Goal: Obtain resource: Obtain resource

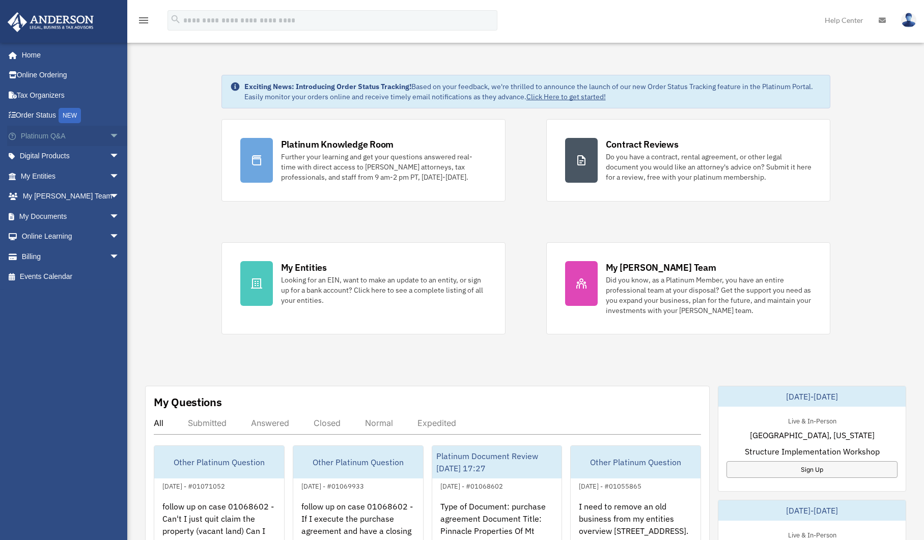
click at [61, 137] on link "Platinum Q&A arrow_drop_down" at bounding box center [71, 136] width 128 height 20
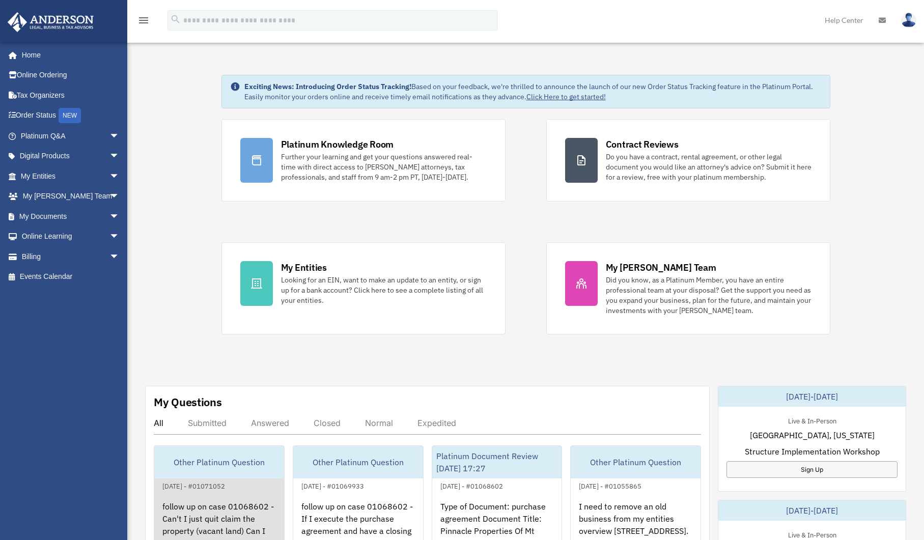
click at [202, 492] on link "Other Platinum Question [DATE] - #01071052 follow up on case 01068602 - Can't I…" at bounding box center [219, 503] width 131 height 117
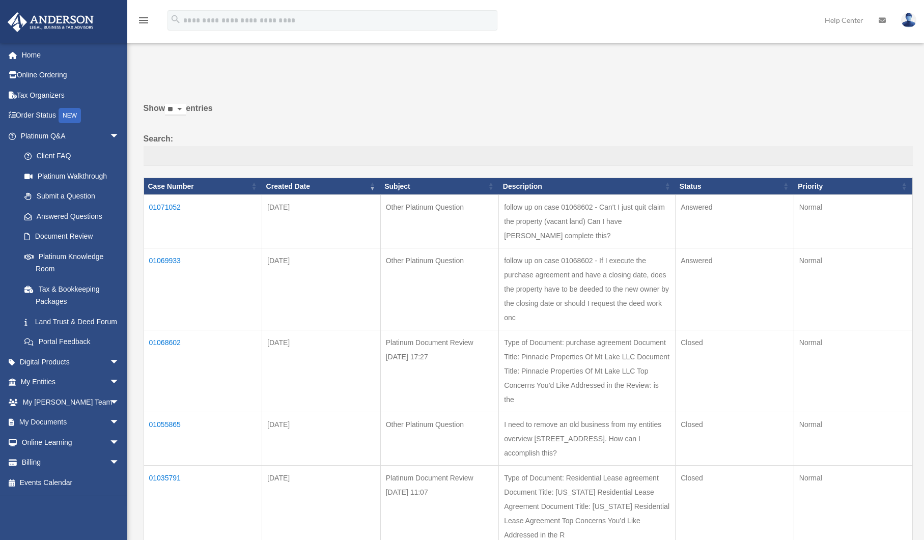
click at [168, 205] on td "01071052" at bounding box center [203, 221] width 119 height 53
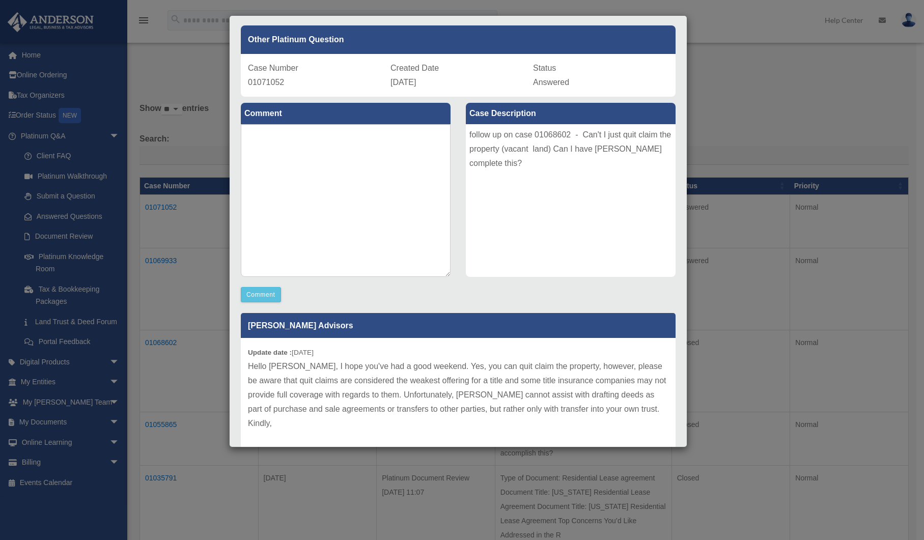
scroll to position [60, 0]
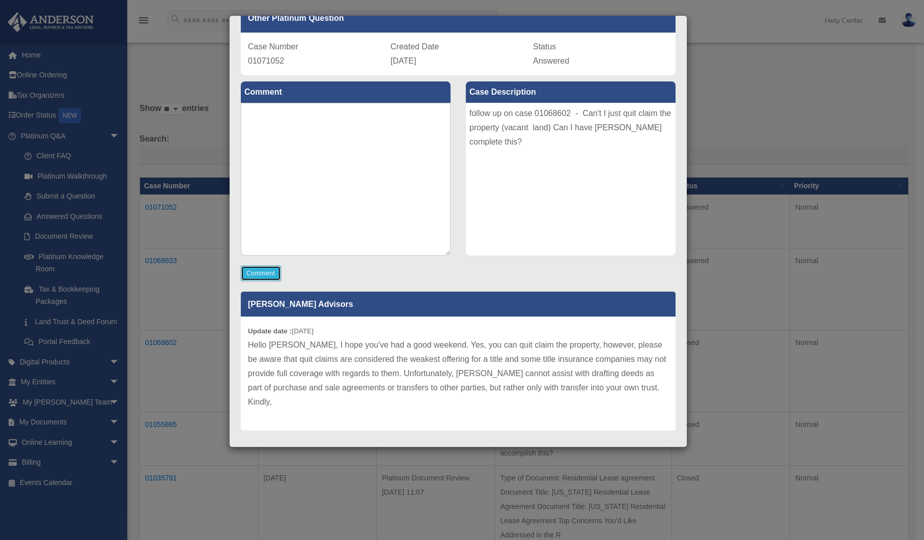
click at [266, 272] on button "Comment" at bounding box center [261, 273] width 40 height 15
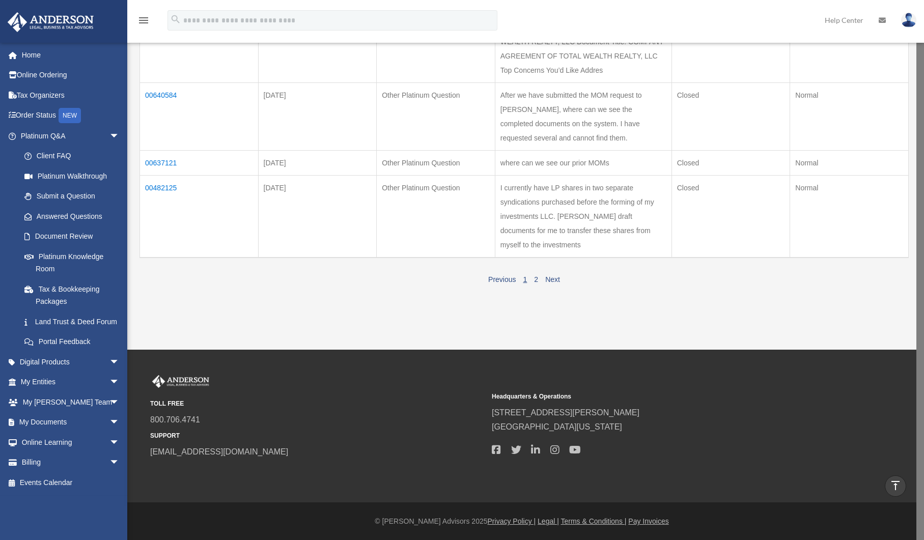
scroll to position [26, 0]
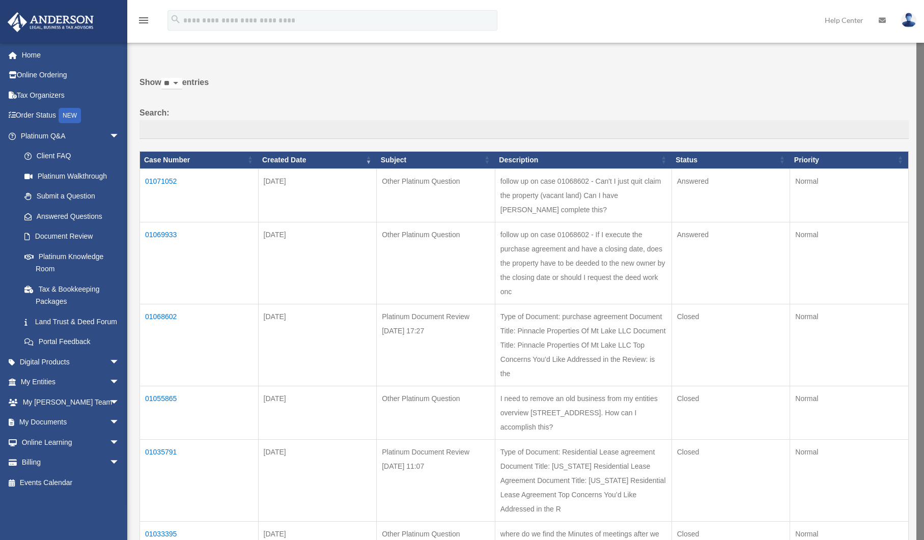
click at [166, 178] on td "01071052" at bounding box center [199, 194] width 119 height 53
click at [170, 182] on td "01071052" at bounding box center [203, 195] width 119 height 53
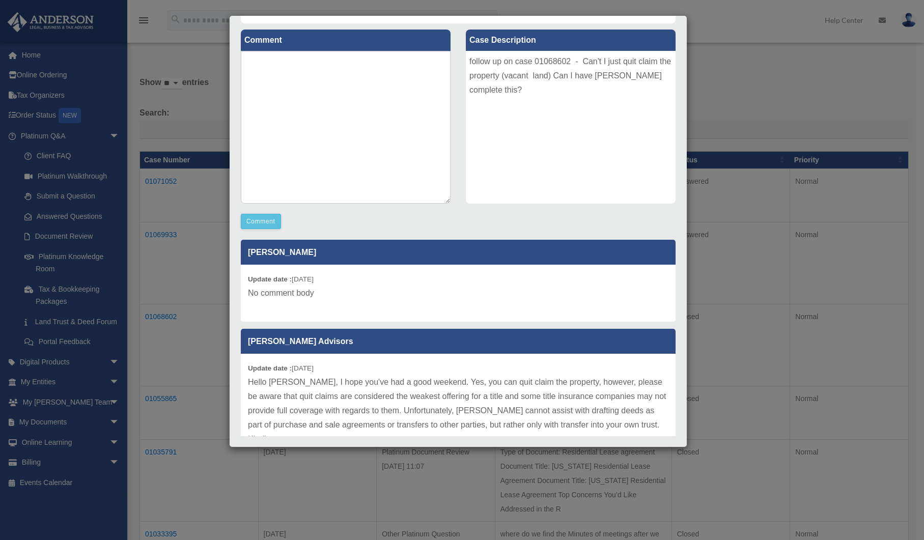
scroll to position [132, 0]
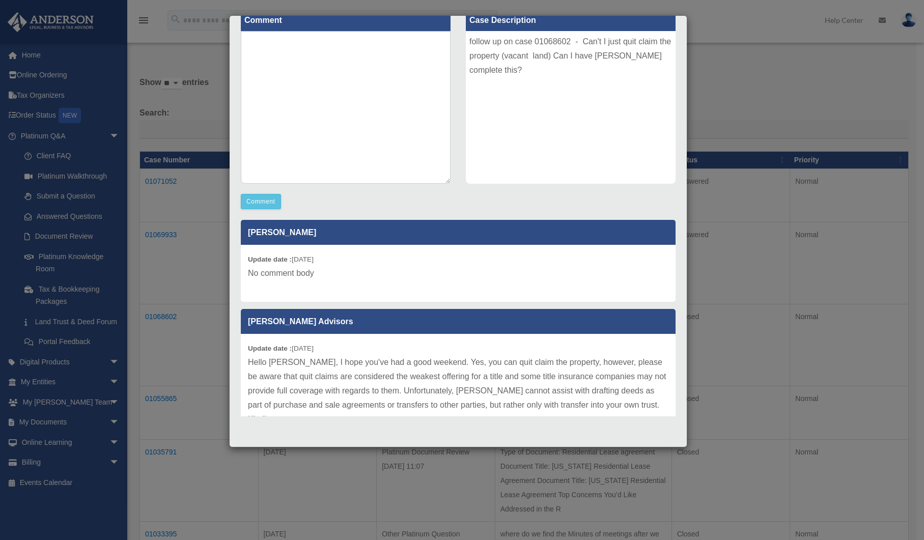
click at [296, 272] on p "No comment body" at bounding box center [458, 273] width 420 height 14
click at [258, 201] on button "Comment" at bounding box center [261, 201] width 40 height 15
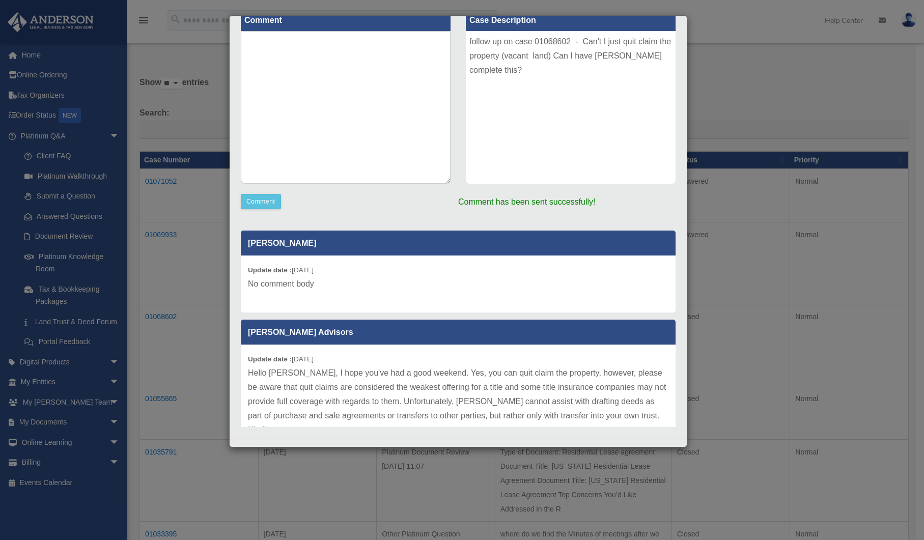
scroll to position [0, 0]
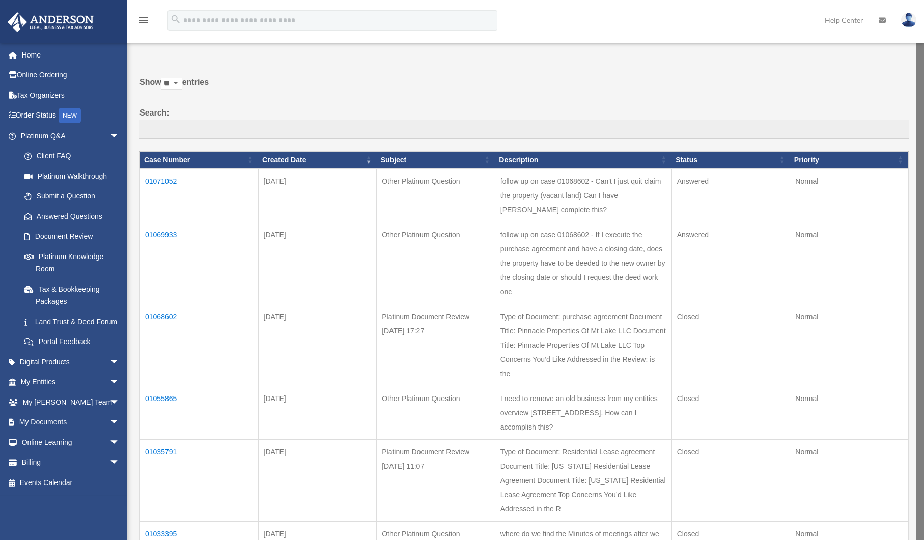
click at [168, 181] on td "01071052" at bounding box center [199, 194] width 119 height 53
click at [171, 179] on td "01071052" at bounding box center [203, 195] width 119 height 53
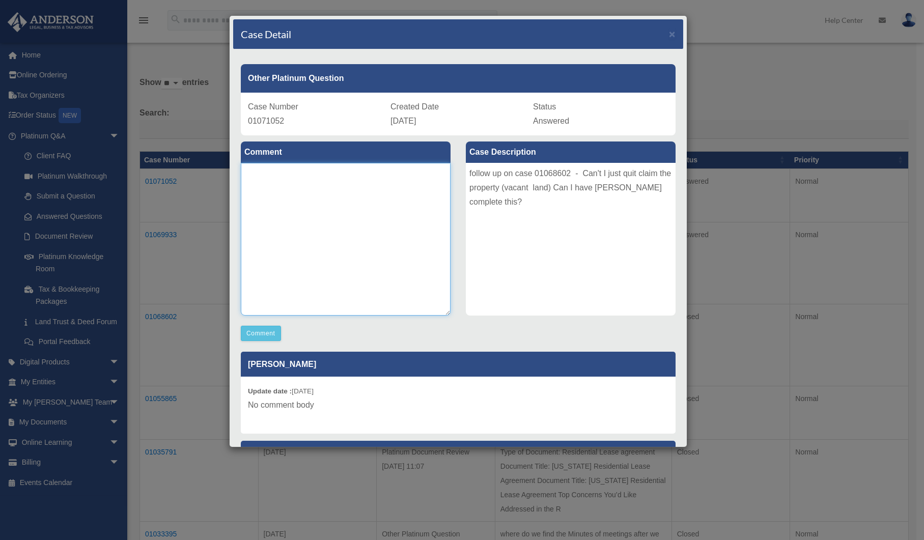
click at [320, 183] on textarea at bounding box center [346, 239] width 210 height 153
click at [669, 33] on span "×" at bounding box center [672, 34] width 7 height 12
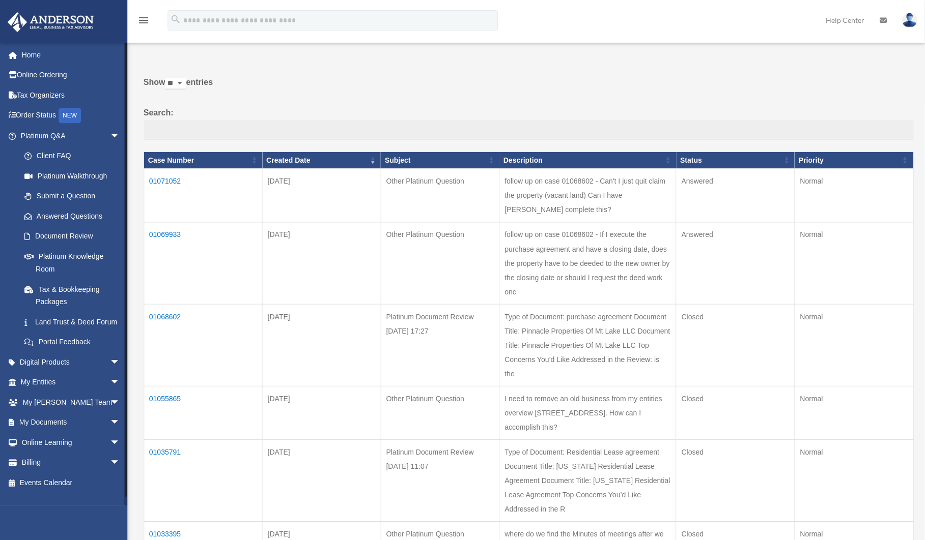
scroll to position [26, 0]
click at [63, 390] on link "My Entities arrow_drop_down" at bounding box center [71, 382] width 128 height 20
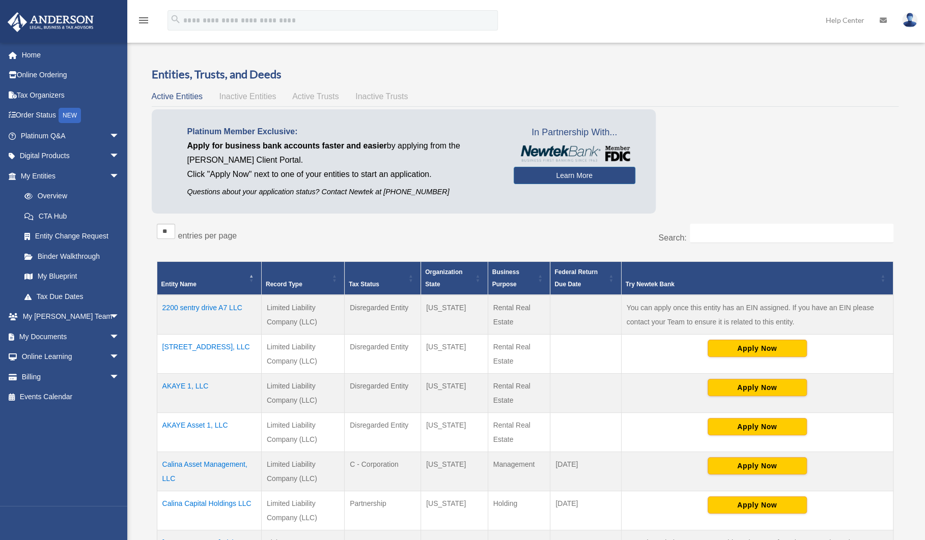
drag, startPoint x: 236, startPoint y: 346, endPoint x: 154, endPoint y: 346, distance: 81.9
click at [154, 346] on div "** ** ** *** entries per page Search: Entity Name Record Type Tax Status Organi…" at bounding box center [525, 436] width 747 height 435
click at [235, 384] on td "AKAYE 1, LLC" at bounding box center [209, 393] width 104 height 39
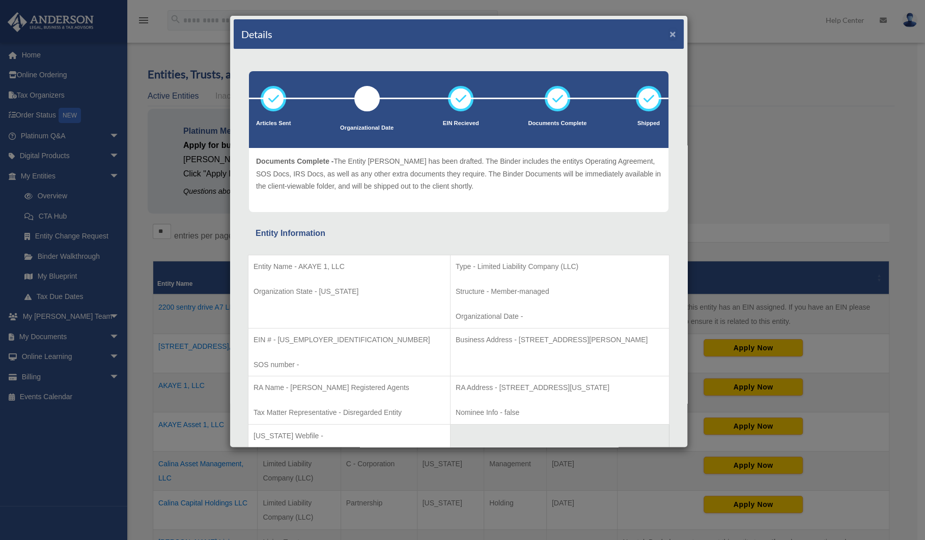
click at [669, 32] on button "×" at bounding box center [672, 33] width 7 height 11
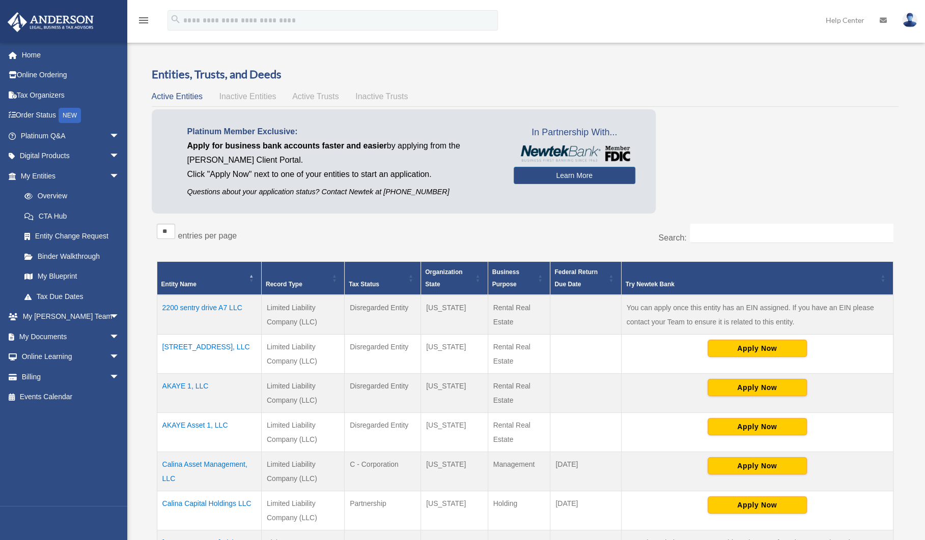
click at [213, 346] on td "920 10th Street N, LLC" at bounding box center [209, 353] width 104 height 39
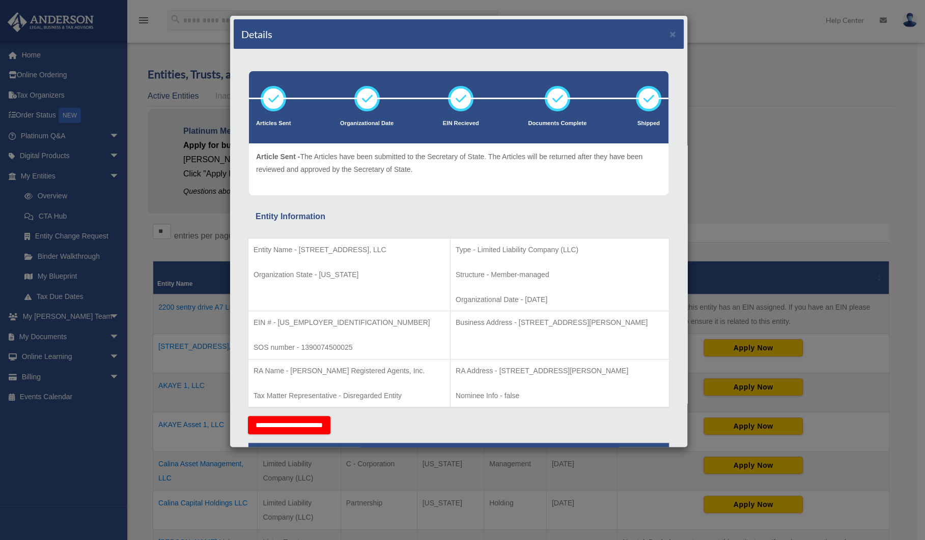
drag, startPoint x: 370, startPoint y: 248, endPoint x: 298, endPoint y: 252, distance: 72.4
click at [298, 252] on p "Entity Name - 920 10th Street N, LLC" at bounding box center [348, 250] width 191 height 13
copy p "920 10th Street N, LLC"
drag, startPoint x: 314, startPoint y: 320, endPoint x: 278, endPoint y: 323, distance: 36.2
click at [278, 323] on p "EIN # - 92-3892975" at bounding box center [348, 323] width 191 height 13
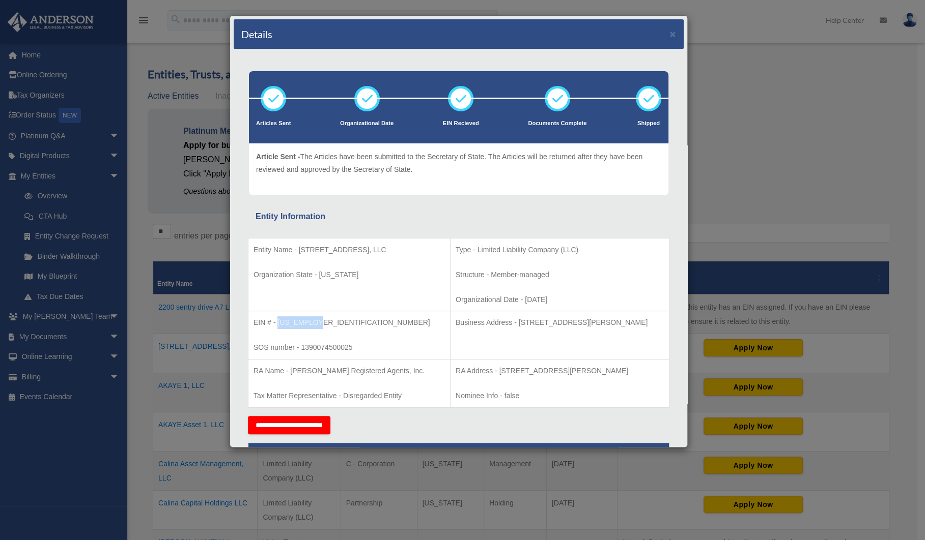
copy p "92-3892975"
drag, startPoint x: 352, startPoint y: 274, endPoint x: 321, endPoint y: 275, distance: 31.6
click at [321, 275] on p "Organization State - Minnesota" at bounding box center [348, 275] width 191 height 13
copy p "Minnesota"
click at [813, 190] on div "Details × Articles Sent Organizational Date" at bounding box center [462, 270] width 925 height 540
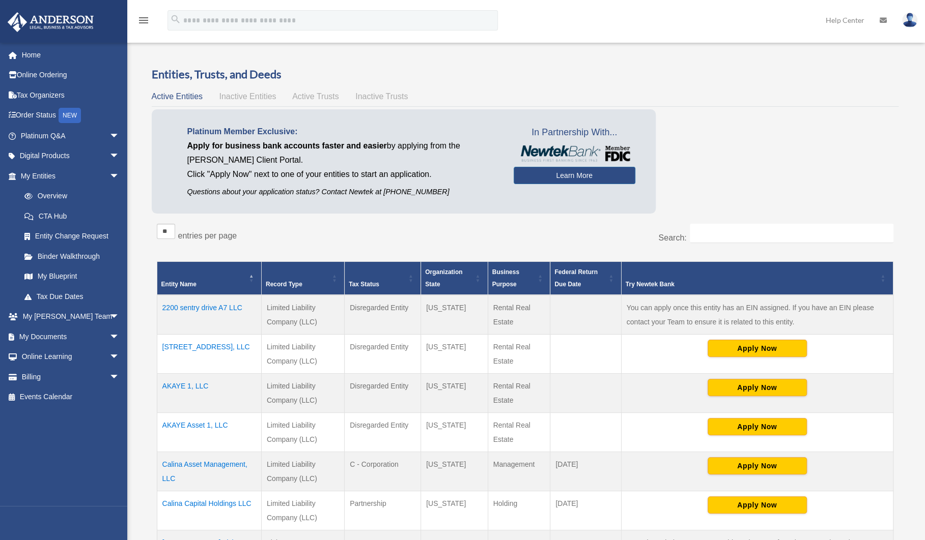
click at [217, 351] on td "920 10th Street N, LLC" at bounding box center [209, 353] width 104 height 39
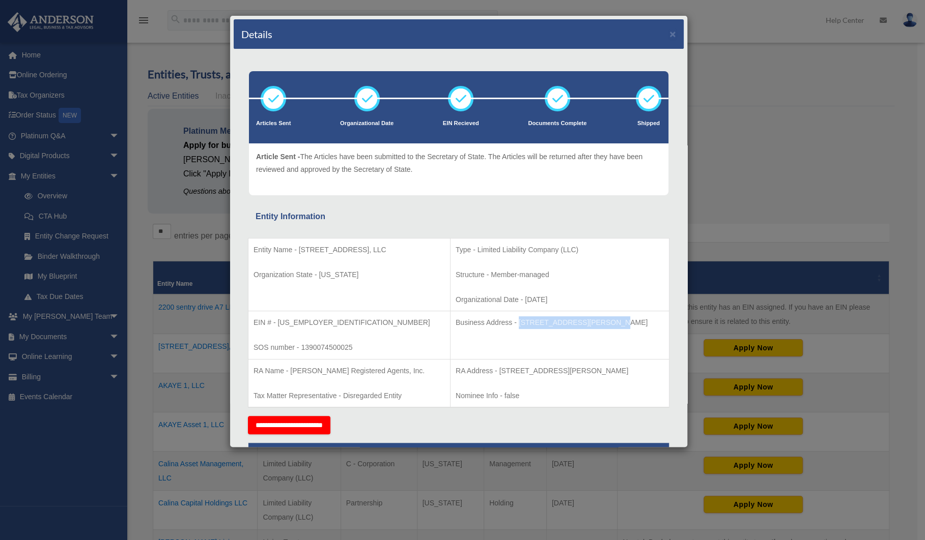
drag, startPoint x: 484, startPoint y: 322, endPoint x: 570, endPoint y: 325, distance: 85.6
click at [570, 325] on p "Business Address - 3225 McLeod Dr, Suite 100, Las Vegas, NV 89121" at bounding box center [559, 323] width 208 height 13
copy p "3225 McLeod Dr, Suite 100"
drag, startPoint x: 608, startPoint y: 320, endPoint x: 575, endPoint y: 324, distance: 33.3
click at [575, 324] on p "Business Address - 3225 McLeod Dr, Suite 100, Las Vegas, NV 89121" at bounding box center [559, 323] width 208 height 13
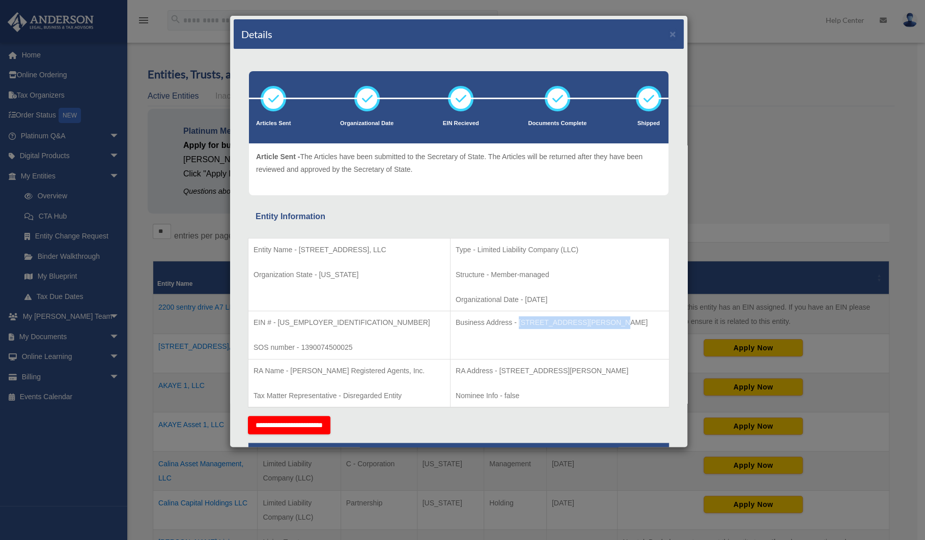
copy p "Las Vegas"
drag, startPoint x: 640, startPoint y: 321, endPoint x: 624, endPoint y: 323, distance: 15.9
click at [624, 323] on p "Business Address - 3225 McLeod Dr, Suite 100, Las Vegas, NV 89121" at bounding box center [559, 323] width 208 height 13
copy p "89121"
click at [669, 33] on button "×" at bounding box center [672, 33] width 7 height 11
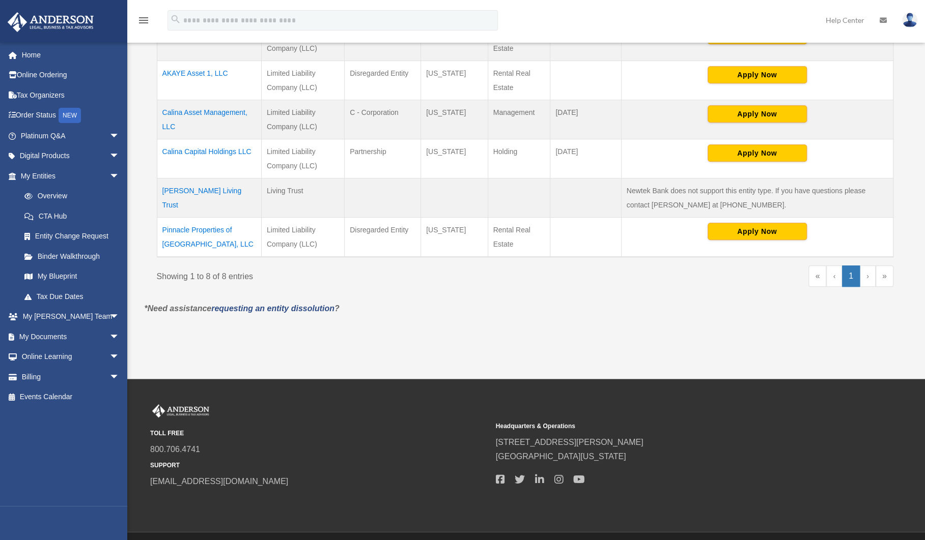
scroll to position [373, 0]
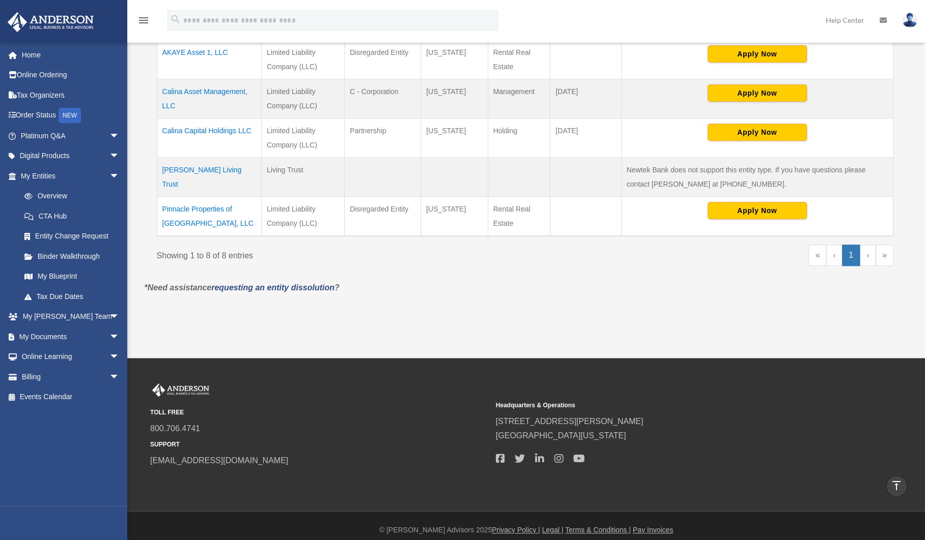
click at [196, 204] on td "Pinnacle Properties of Mountain Lake, LLC" at bounding box center [209, 216] width 104 height 40
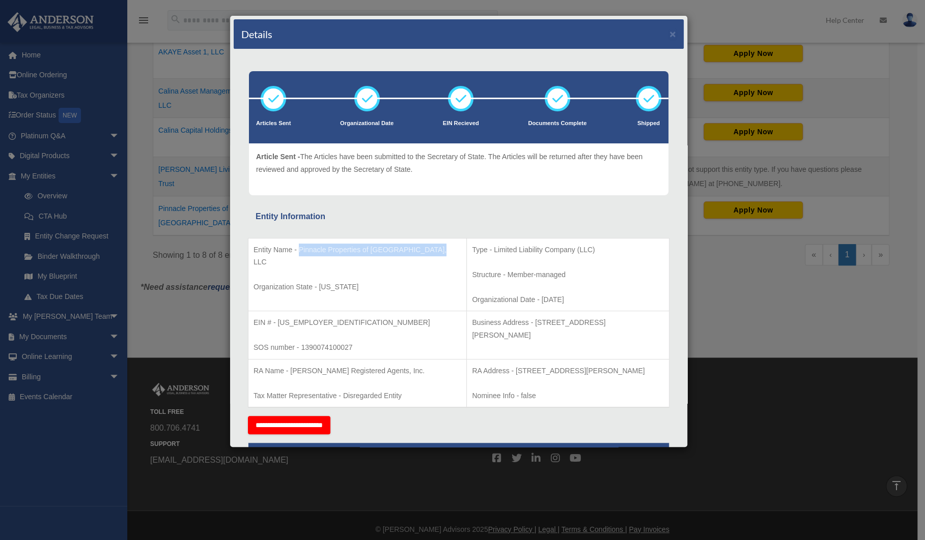
drag, startPoint x: 271, startPoint y: 262, endPoint x: 299, endPoint y: 246, distance: 32.1
click at [299, 246] on p "Entity Name - Pinnacle Properties of Mountain Lake, LLC" at bounding box center [357, 256] width 208 height 25
copy p "Pinnacle Properties of Mountain Lake, LLC"
drag, startPoint x: 318, startPoint y: 324, endPoint x: 278, endPoint y: 325, distance: 39.2
click at [278, 325] on p "EIN # - 92-3885807" at bounding box center [357, 323] width 208 height 13
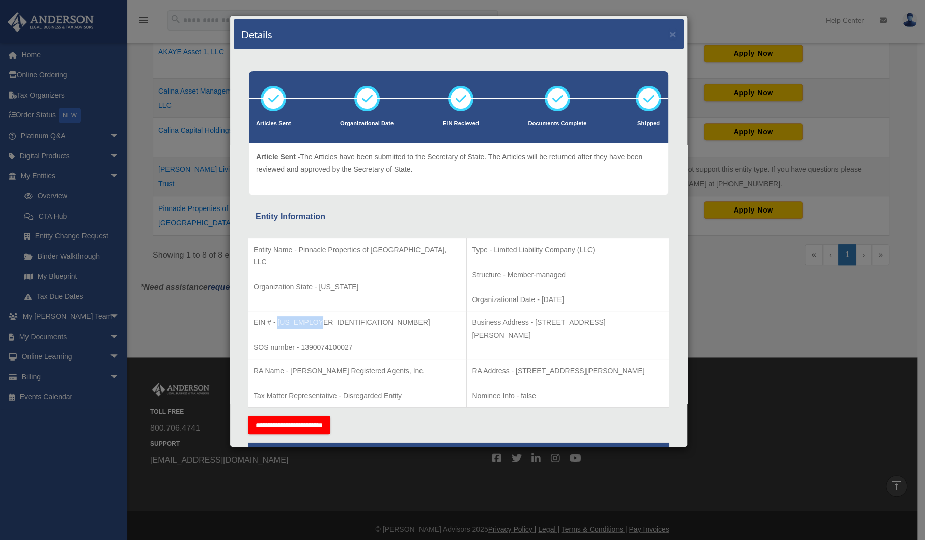
copy p "92-3885807"
click at [350, 348] on p "SOS number - 1390074100027" at bounding box center [357, 347] width 208 height 13
drag, startPoint x: 354, startPoint y: 346, endPoint x: 254, endPoint y: 347, distance: 100.3
click at [254, 347] on p "SOS number - 1390074100027" at bounding box center [357, 347] width 208 height 13
copy p "SOS number - 1390074100027"
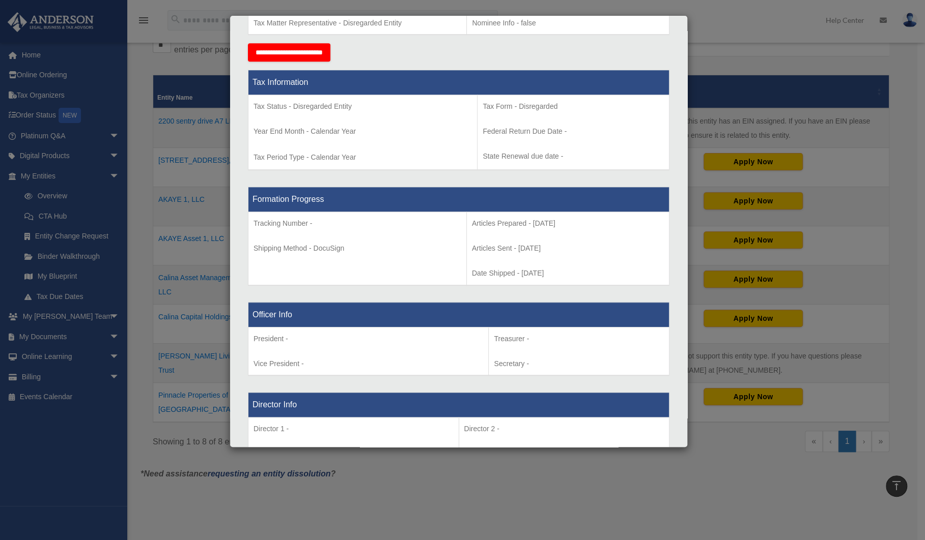
click at [906, 359] on div "Details × Articles Sent Organizational Date" at bounding box center [462, 270] width 925 height 540
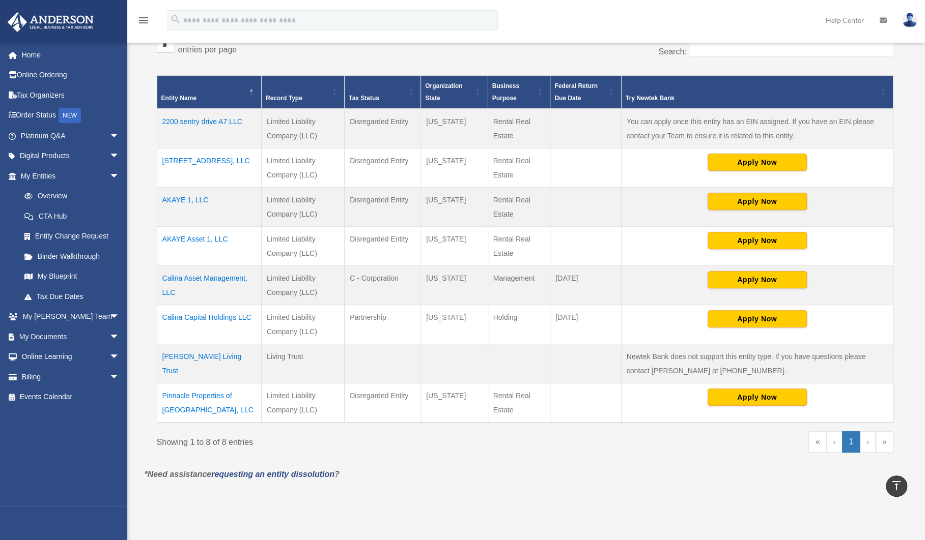
click at [206, 392] on td "Pinnacle Properties of Mountain Lake, LLC" at bounding box center [209, 403] width 104 height 40
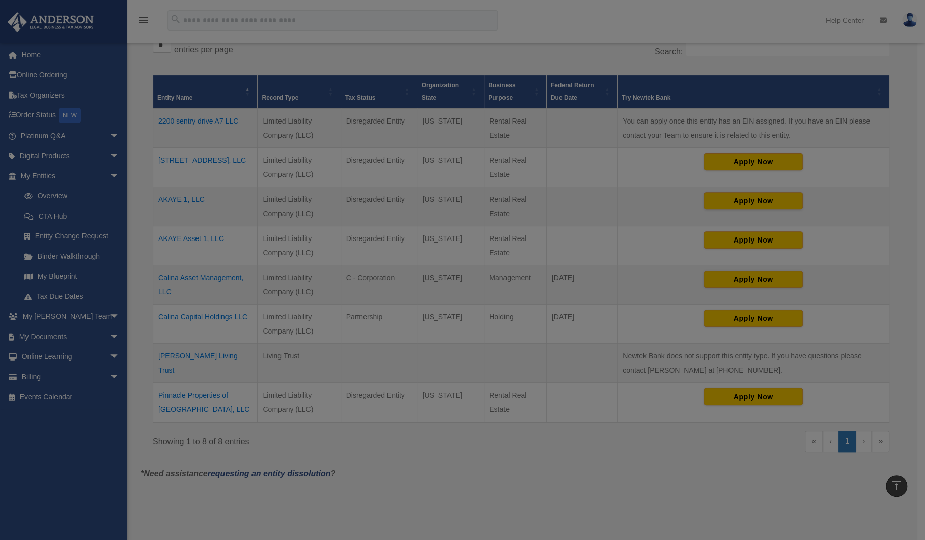
scroll to position [0, 0]
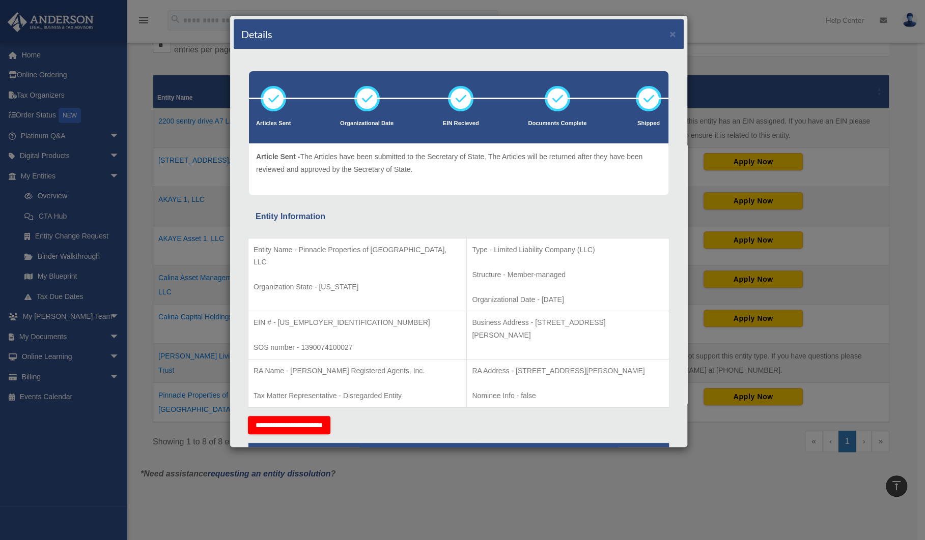
drag, startPoint x: 504, startPoint y: 322, endPoint x: 642, endPoint y: 339, distance: 139.5
click at [642, 339] on p "Business Address - 3225 McLeod Dr, Suite 100, Las Vegas, NV 89121" at bounding box center [568, 329] width 192 height 25
copy p "3225 McLeod Dr, Suite 100, Las Vegas, NV 89121"
